Goal: Task Accomplishment & Management: Manage account settings

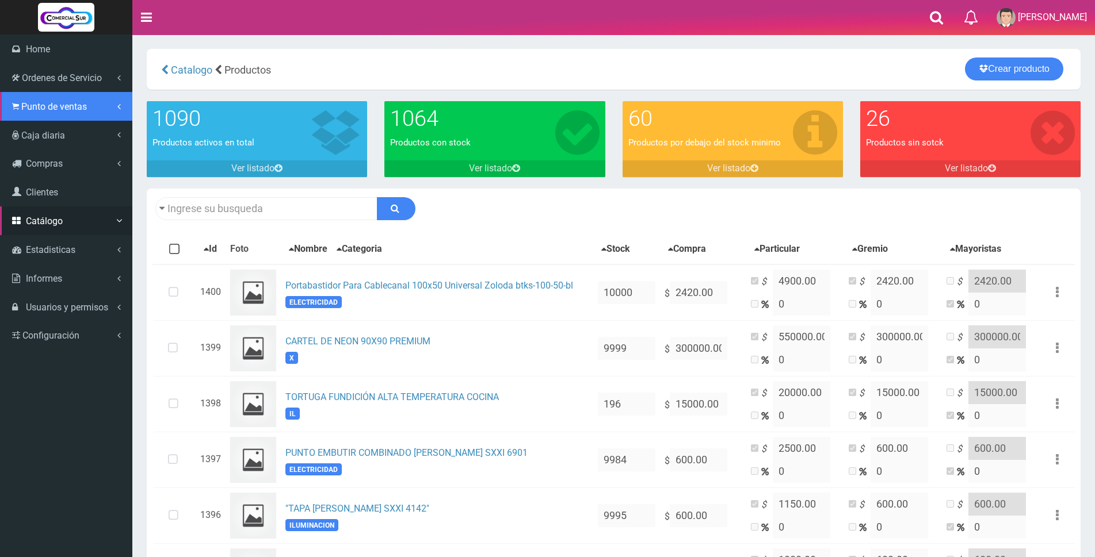
click at [37, 101] on span "Punto de ventas" at bounding box center [54, 106] width 66 height 11
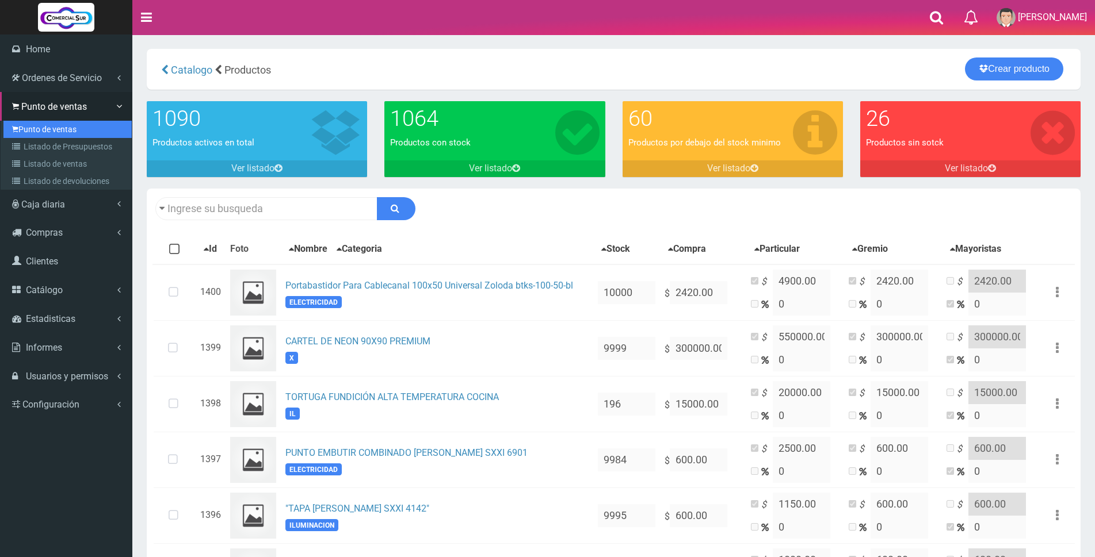
click at [36, 131] on link "Punto de ventas" at bounding box center [67, 129] width 128 height 17
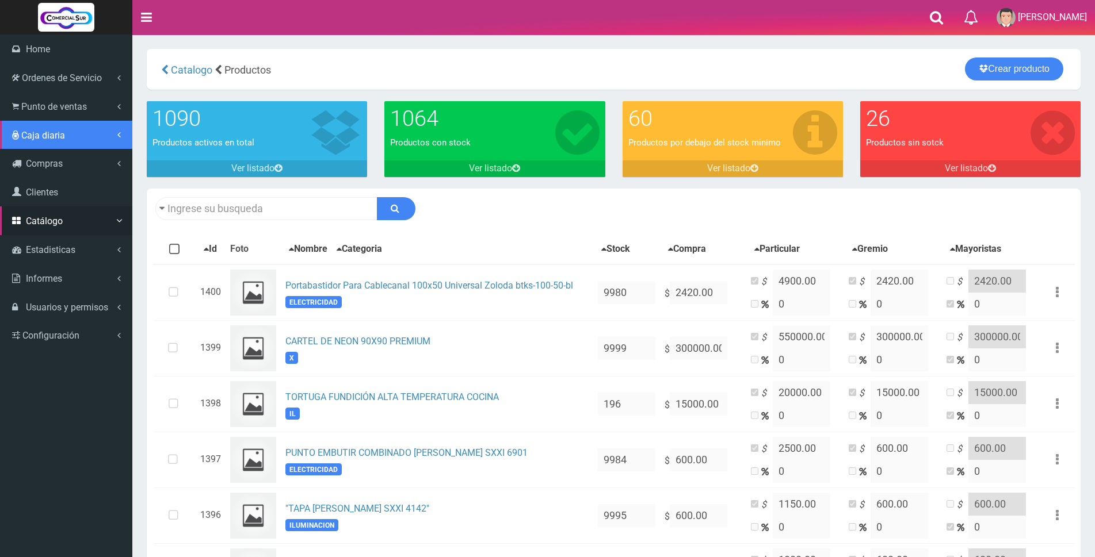
click at [45, 131] on span "Caja diaria" at bounding box center [43, 135] width 44 height 11
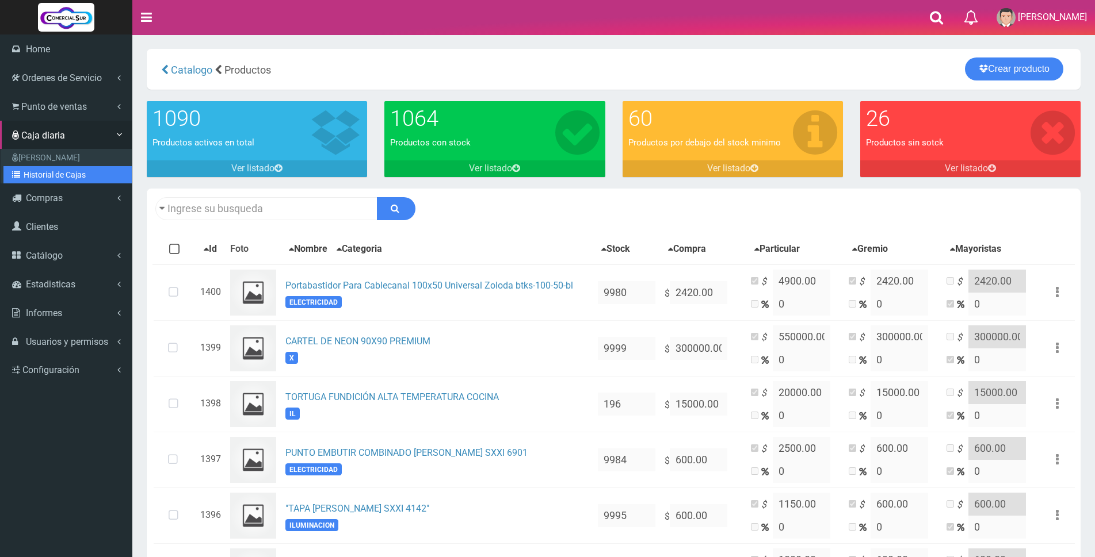
click at [43, 174] on link "Historial de Cajas" at bounding box center [67, 174] width 128 height 17
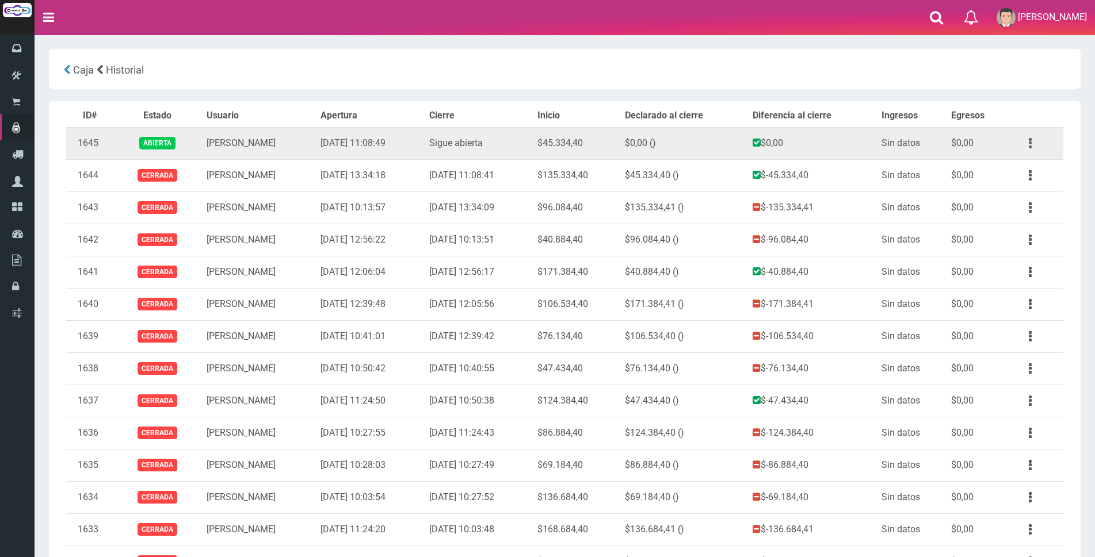
click at [1026, 138] on button "button" at bounding box center [1030, 143] width 26 height 20
click at [1012, 165] on link "Ver" at bounding box center [997, 171] width 91 height 25
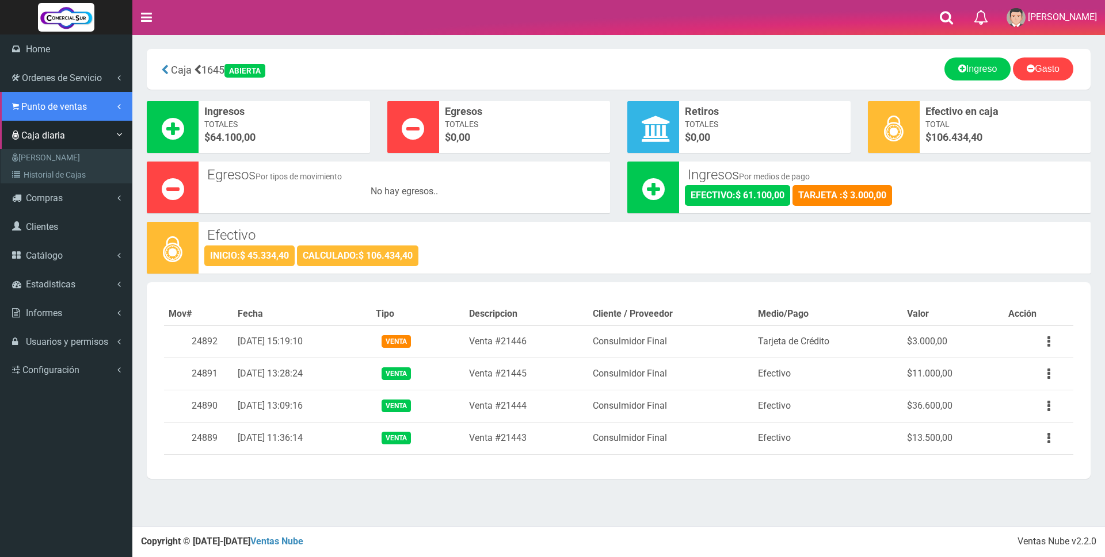
click at [41, 111] on span "Punto de ventas" at bounding box center [54, 106] width 66 height 11
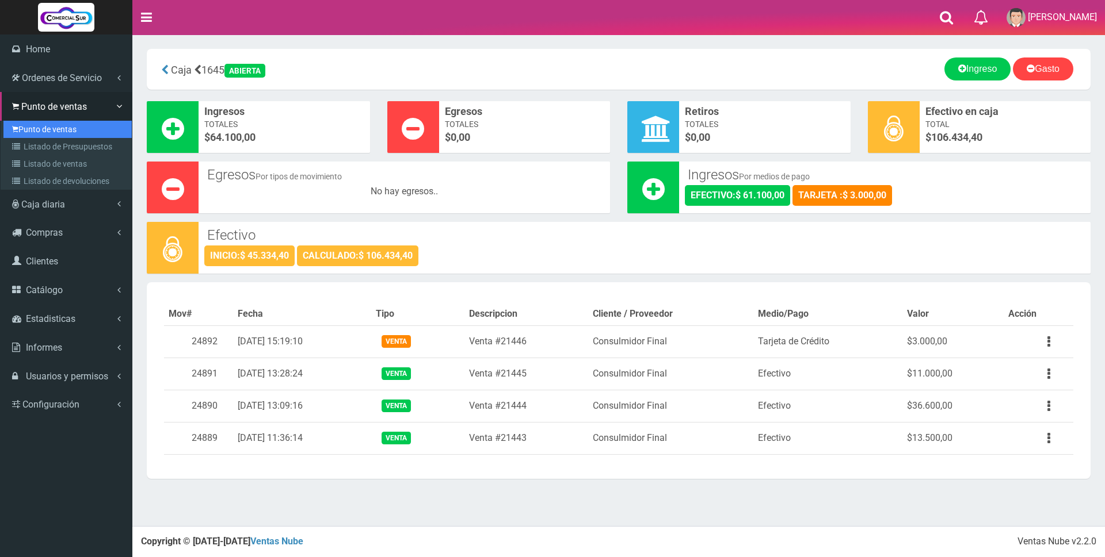
click at [41, 131] on link "Punto de ventas" at bounding box center [67, 129] width 128 height 17
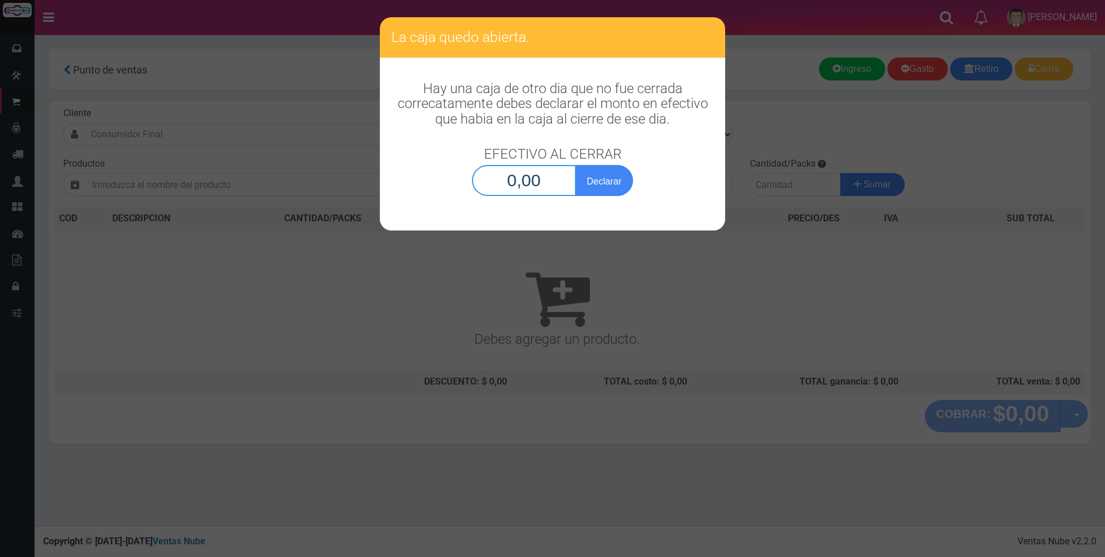
click at [497, 182] on input "0,00" at bounding box center [524, 180] width 104 height 31
type input "106.434,40"
click at [602, 186] on button "Declarar" at bounding box center [604, 180] width 58 height 31
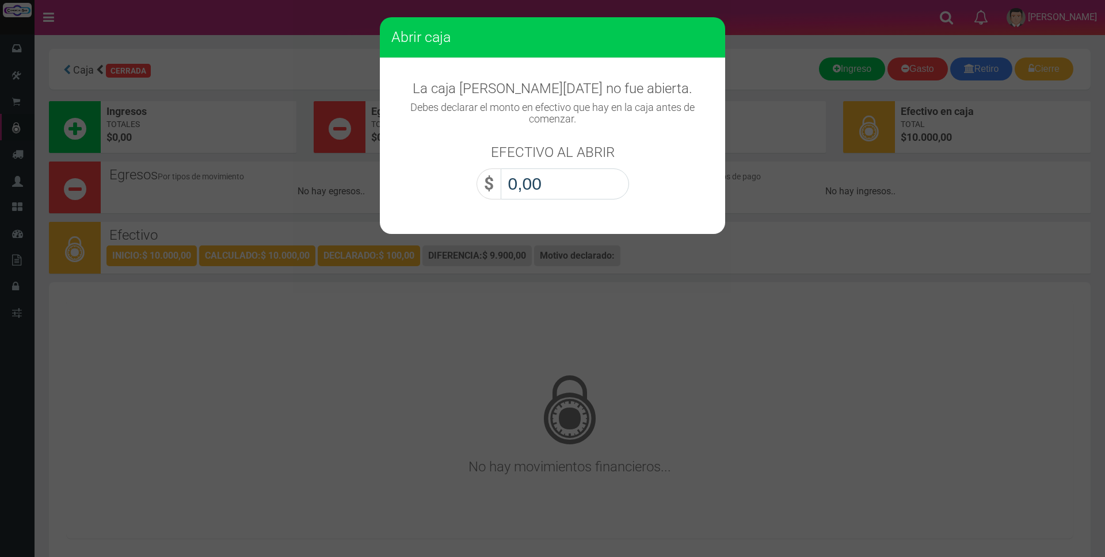
click at [602, 186] on input "0,00" at bounding box center [564, 184] width 128 height 31
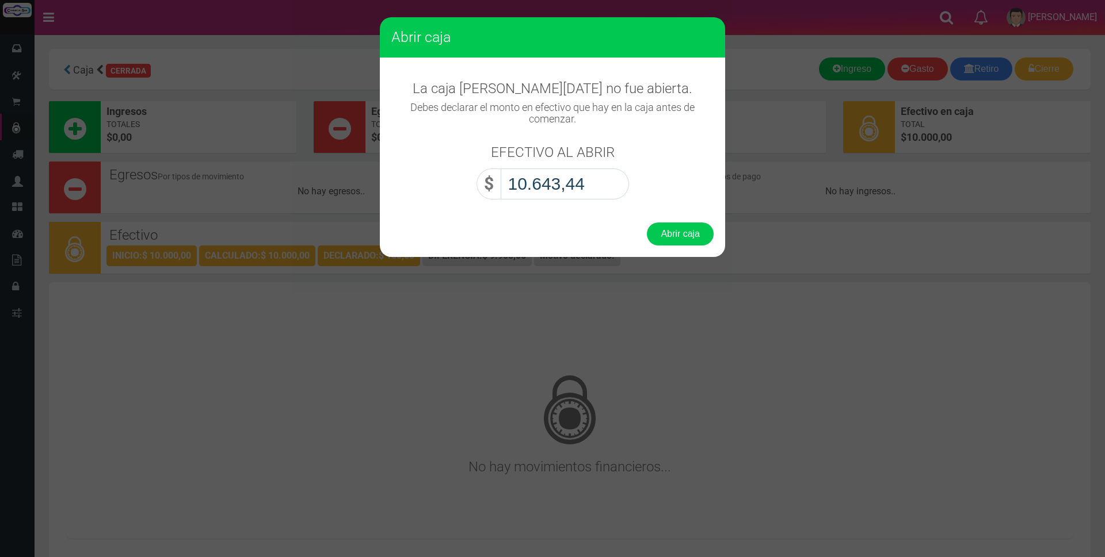
type input "106.434,40"
click at [674, 238] on button "Abrir caja" at bounding box center [680, 234] width 67 height 23
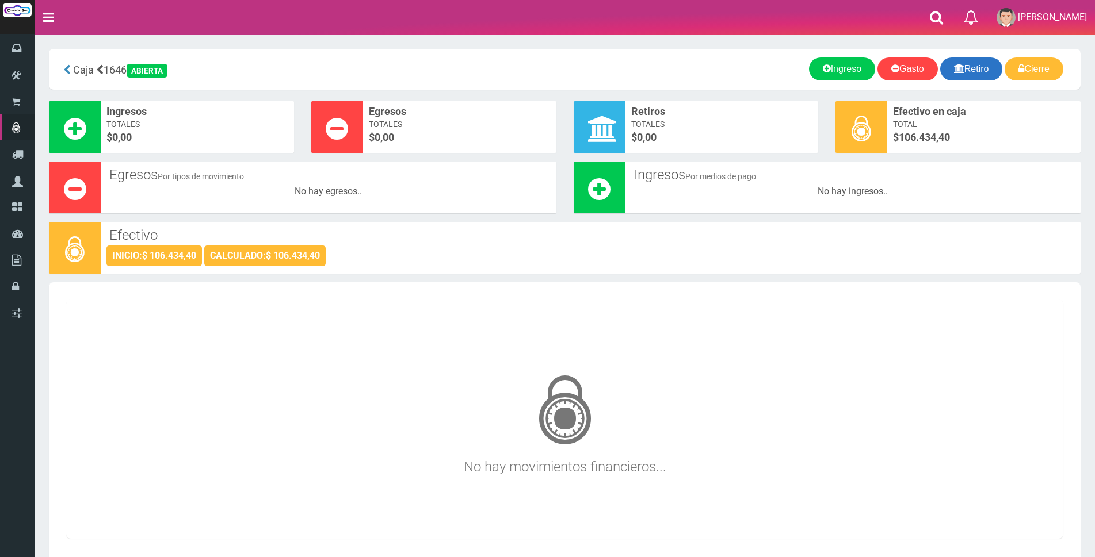
click at [961, 65] on link "Retiro" at bounding box center [971, 69] width 63 height 23
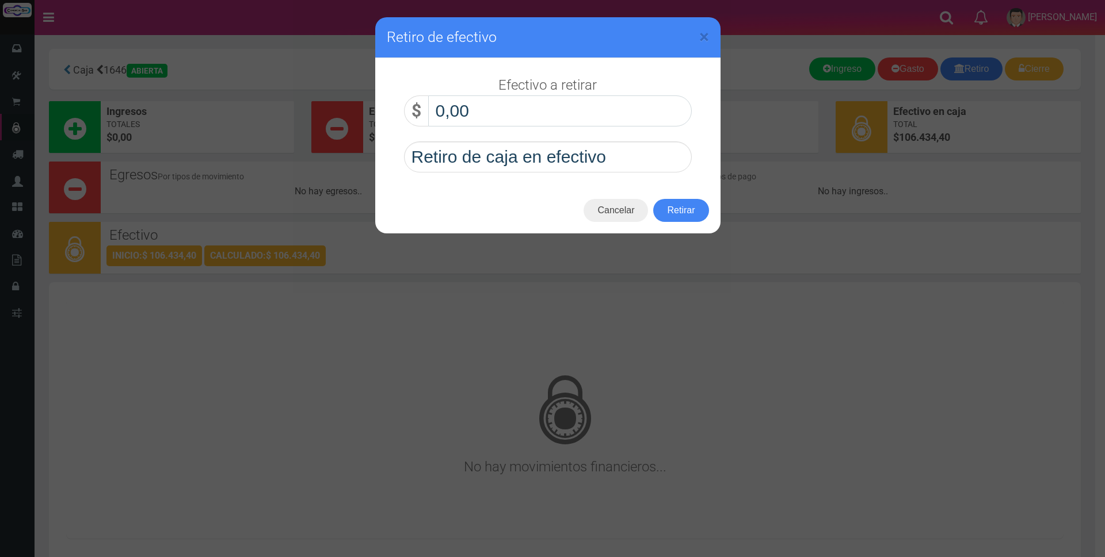
click at [589, 102] on input "0,00" at bounding box center [559, 110] width 263 height 31
type input "70.000,00"
click at [666, 221] on button "Retirar" at bounding box center [680, 210] width 55 height 23
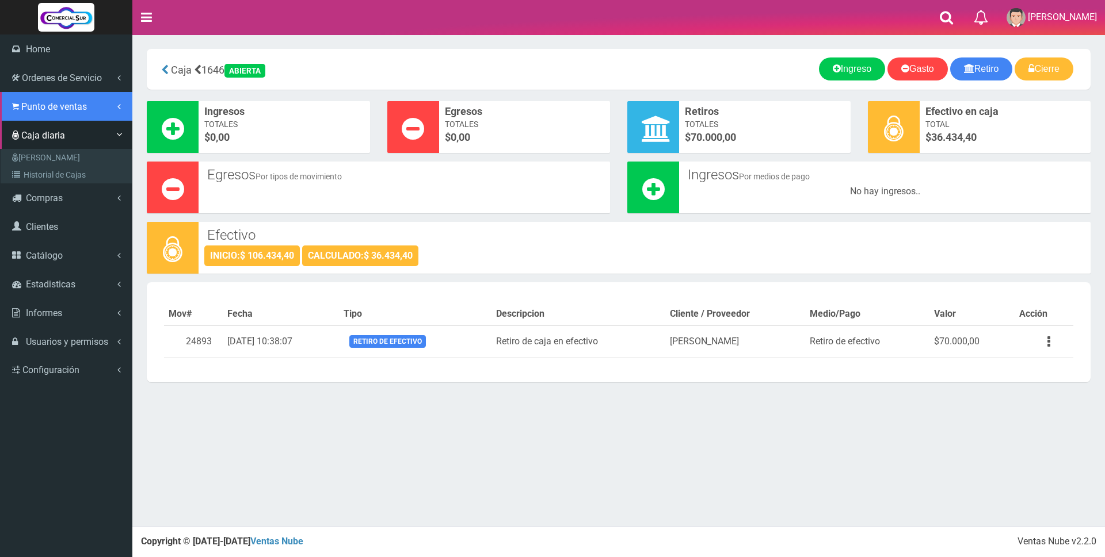
click at [55, 102] on span "Punto de ventas" at bounding box center [54, 106] width 66 height 11
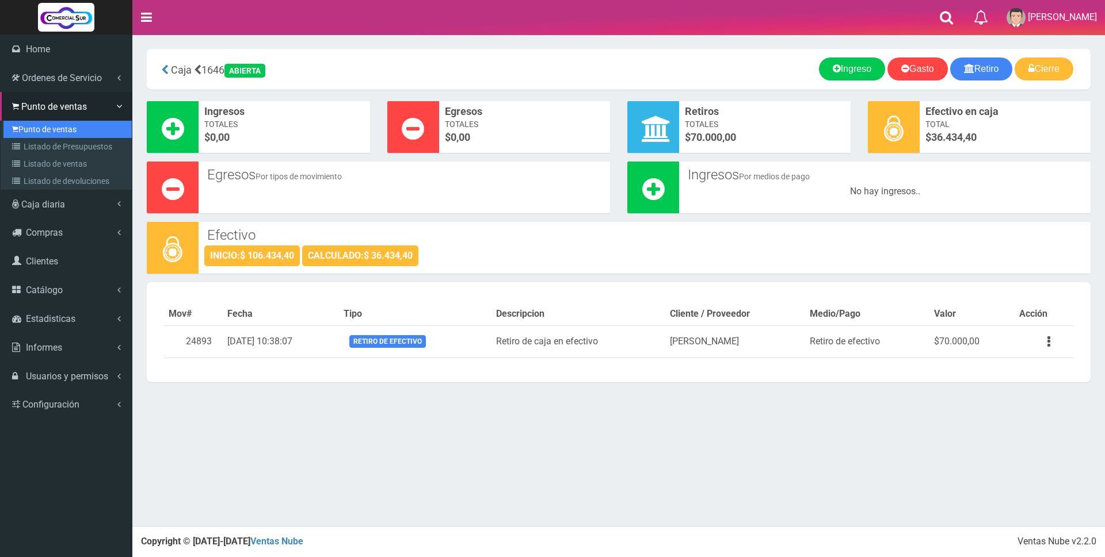
click at [47, 128] on link "Punto de ventas" at bounding box center [67, 129] width 128 height 17
